Goal: Information Seeking & Learning: Learn about a topic

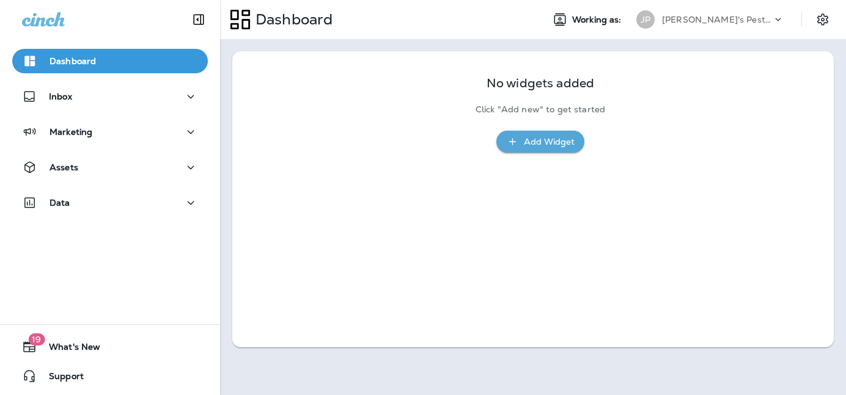
click at [777, 21] on icon at bounding box center [778, 19] width 12 height 12
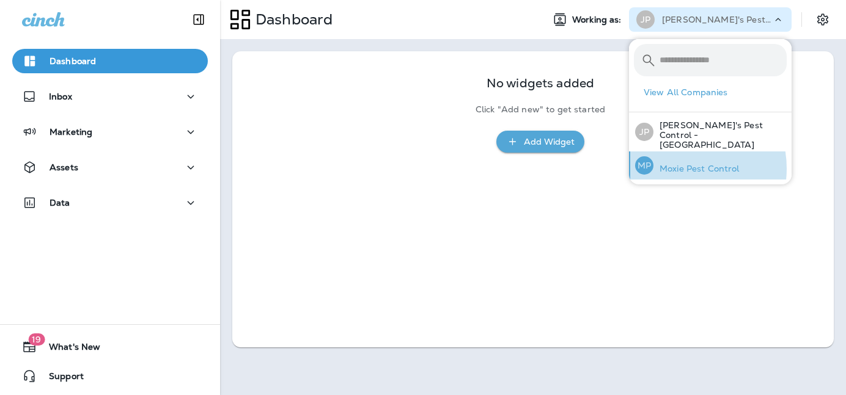
click at [677, 164] on p "Moxie Pest Control" at bounding box center [696, 169] width 86 height 10
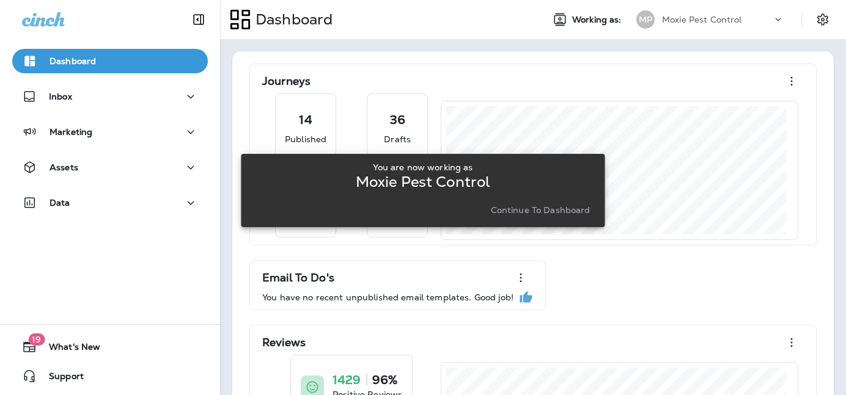
drag, startPoint x: 362, startPoint y: 53, endPoint x: 181, endPoint y: 56, distance: 181.6
click at [362, 53] on div "You are now working as Moxie Pest Control Continue to Dashboard" at bounding box center [423, 190] width 364 height 381
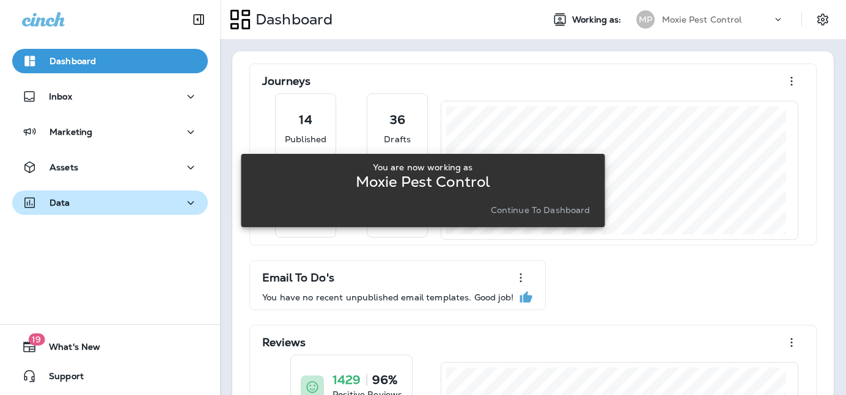
click at [196, 202] on button "Data" at bounding box center [110, 203] width 196 height 24
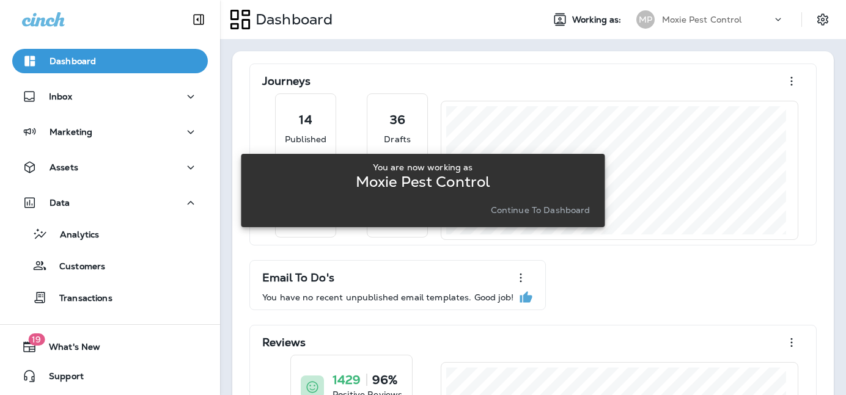
click at [548, 208] on p "Continue to Dashboard" at bounding box center [541, 210] width 100 height 10
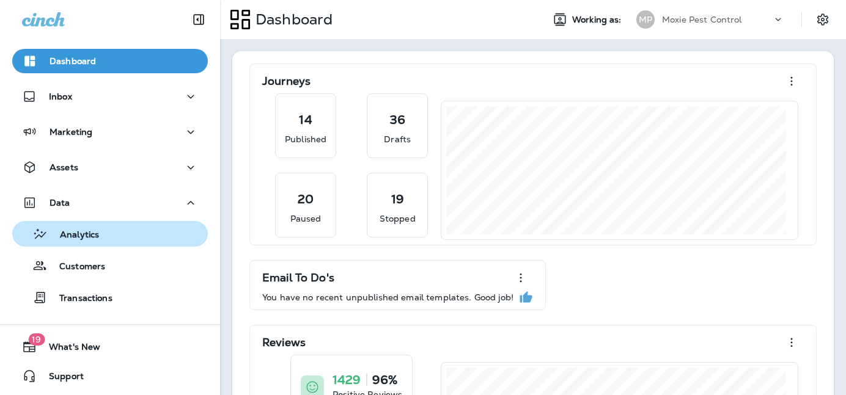
click at [109, 233] on div "Analytics" at bounding box center [110, 234] width 186 height 18
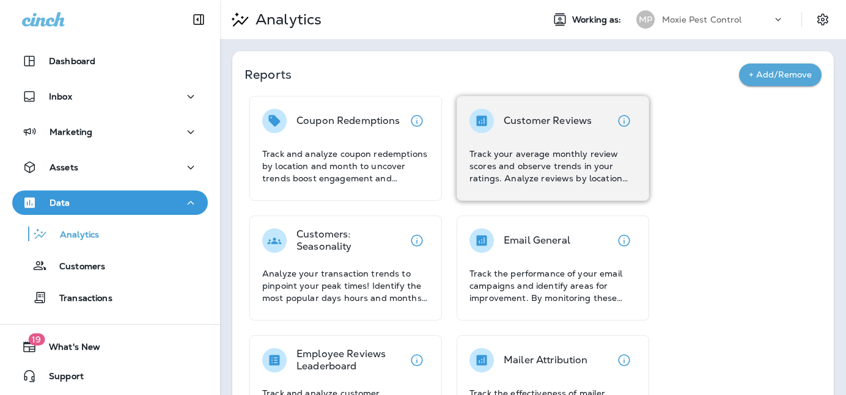
click at [572, 156] on p "Track your average monthly review scores and observe trends in your ratings. An…" at bounding box center [552, 166] width 167 height 37
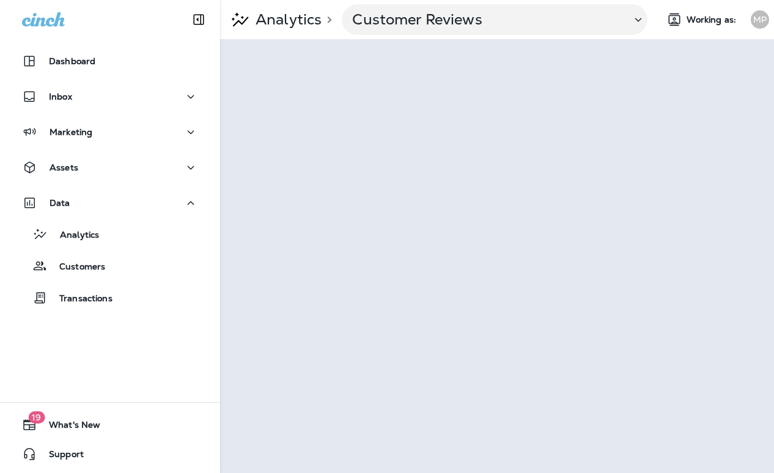
click at [759, 23] on div "MP" at bounding box center [760, 19] width 18 height 18
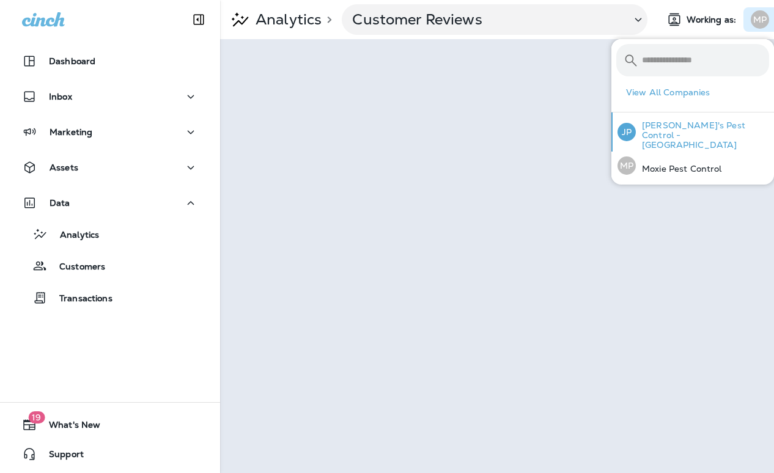
click at [685, 128] on p "[PERSON_NAME]'s Pest Control - [GEOGRAPHIC_DATA]" at bounding box center [702, 134] width 133 height 29
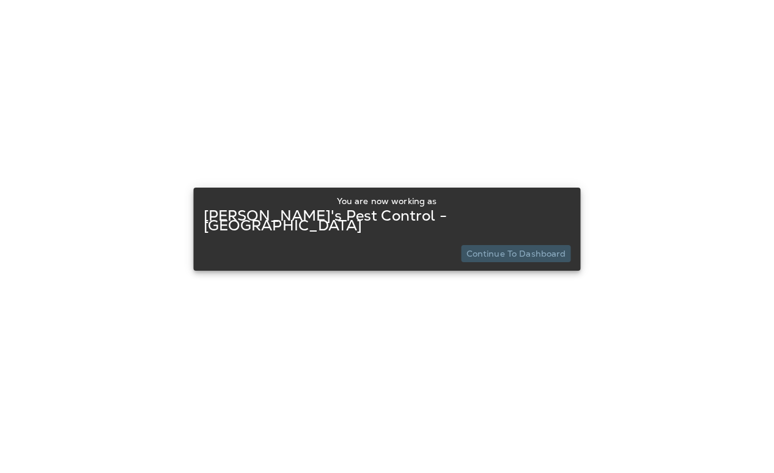
click at [550, 249] on p "Continue to Dashboard" at bounding box center [516, 254] width 100 height 10
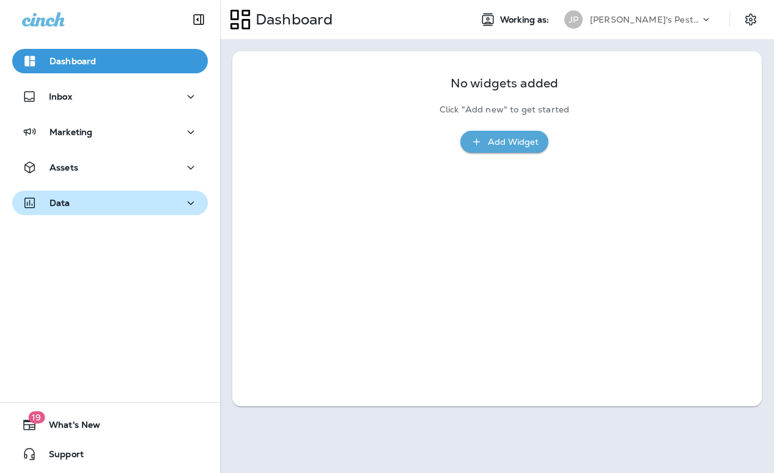
drag, startPoint x: 117, startPoint y: 199, endPoint x: 125, endPoint y: 211, distance: 14.3
click at [117, 199] on div "Data" at bounding box center [110, 203] width 176 height 15
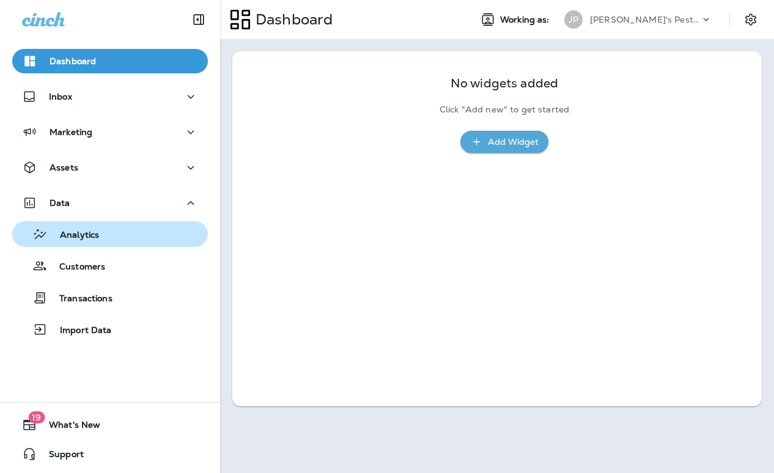
click at [111, 234] on div "Analytics" at bounding box center [110, 234] width 186 height 18
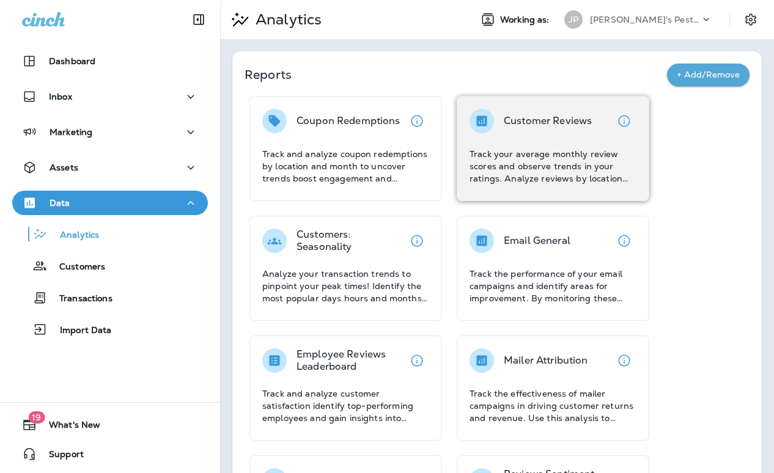
click at [547, 153] on p "Track your average monthly review scores and observe trends in your ratings. An…" at bounding box center [552, 166] width 167 height 37
